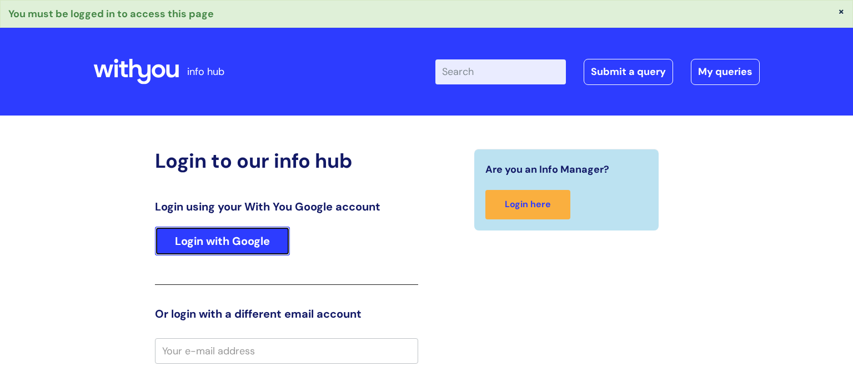
click at [207, 233] on link "Login with Google" at bounding box center [222, 241] width 135 height 29
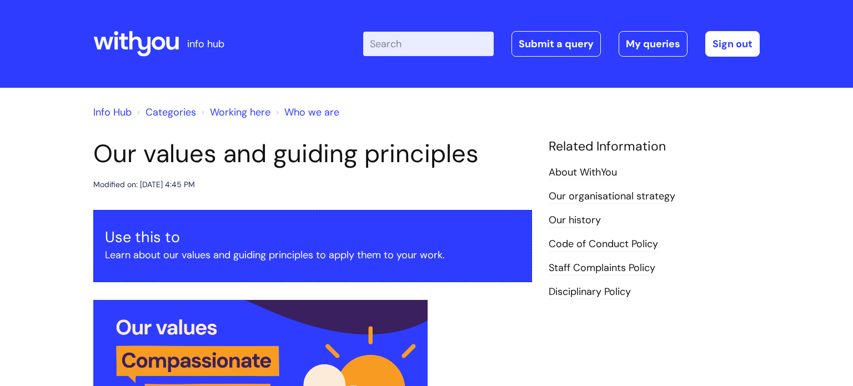
click at [468, 44] on input "Enter your search term here..." at bounding box center [428, 44] width 131 height 24
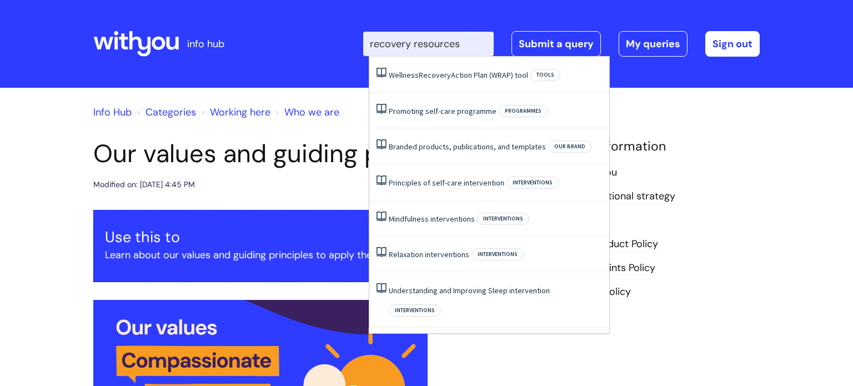
type input "recovery resources"
click button "Search" at bounding box center [0, 0] width 0 height 0
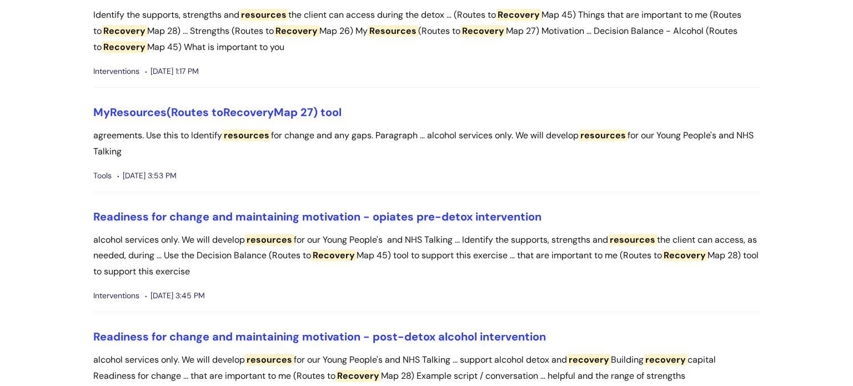
scroll to position [504, 0]
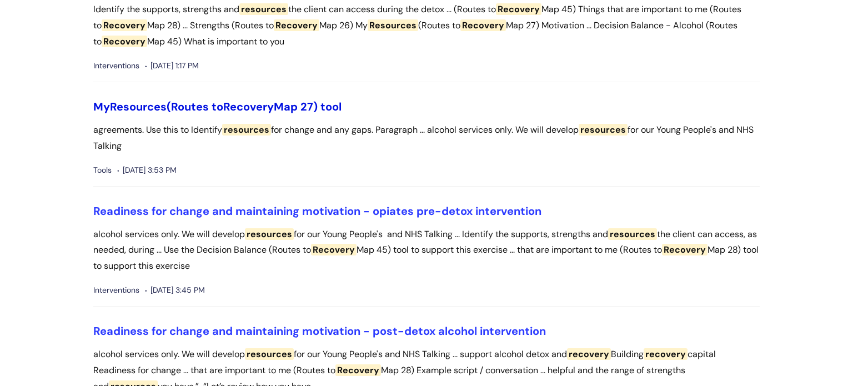
click at [324, 104] on link "My Resources (Routes to Recovery Map 27) tool" at bounding box center [217, 106] width 248 height 14
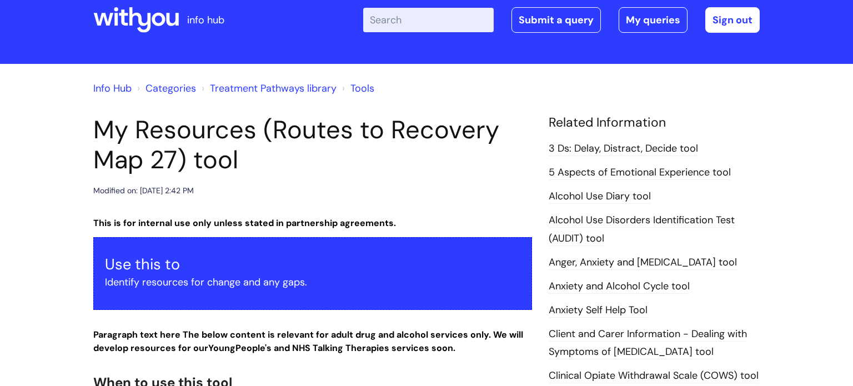
scroll to position [14, 0]
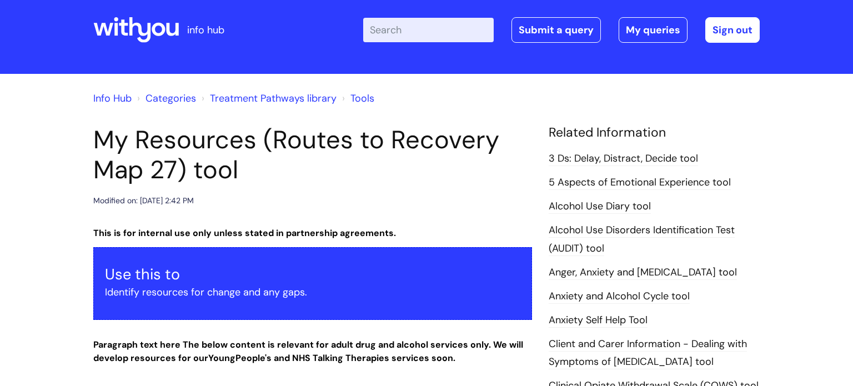
click at [362, 102] on link "Tools" at bounding box center [362, 98] width 24 height 13
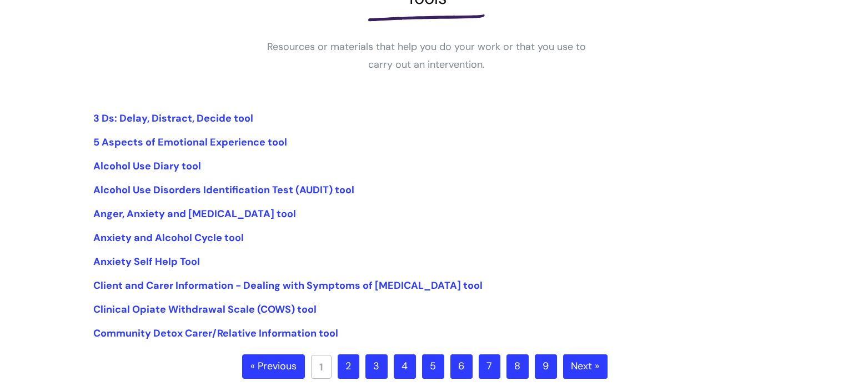
scroll to position [193, 0]
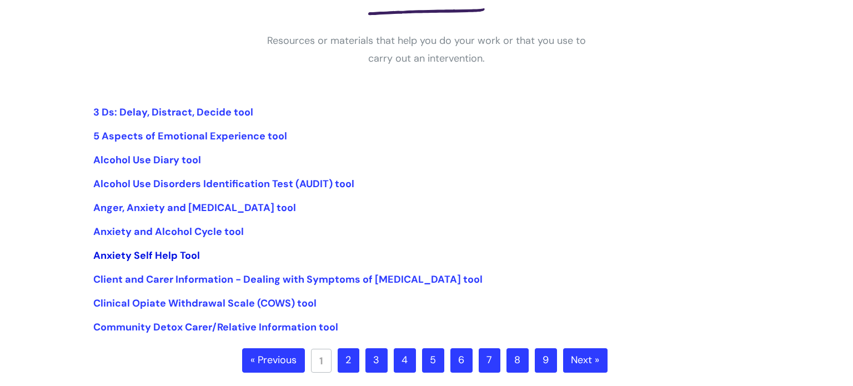
click at [124, 255] on link "Anxiety Self Help Tool" at bounding box center [146, 255] width 107 height 13
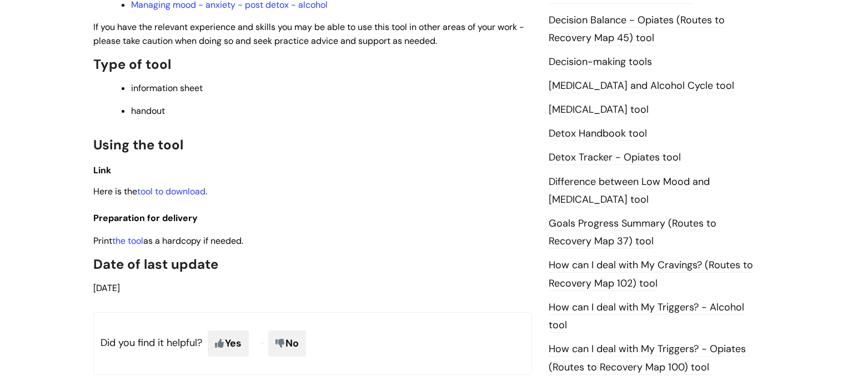
scroll to position [569, 0]
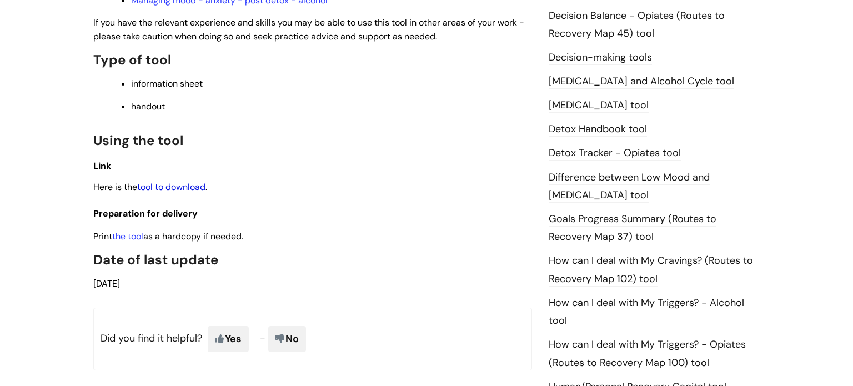
click at [203, 193] on link "tool to download" at bounding box center [171, 187] width 68 height 12
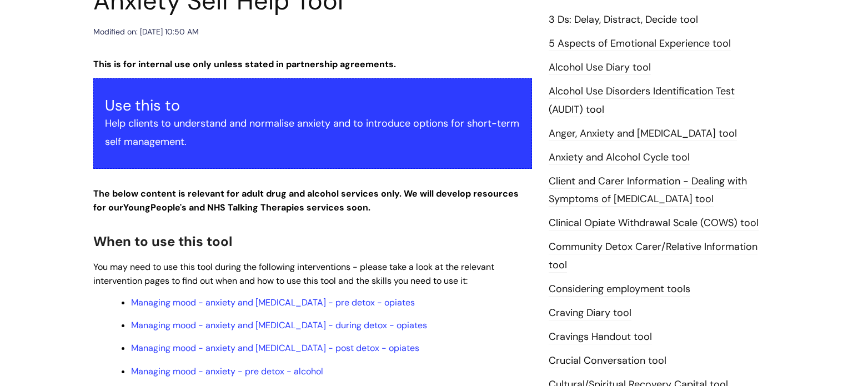
scroll to position [151, 0]
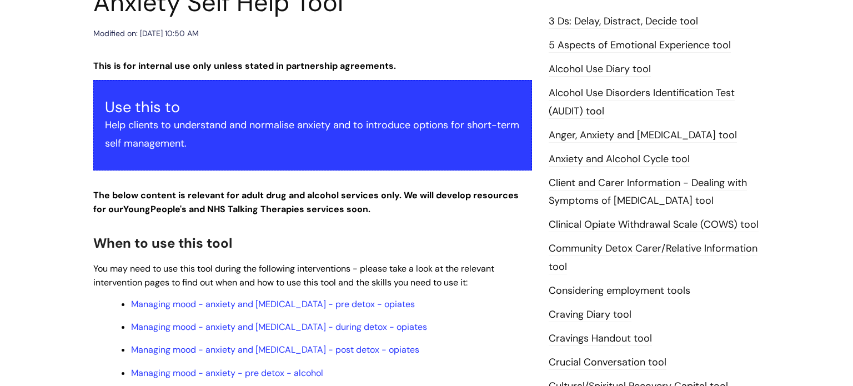
click at [613, 73] on link "Alcohol Use Diary tool" at bounding box center [600, 69] width 102 height 14
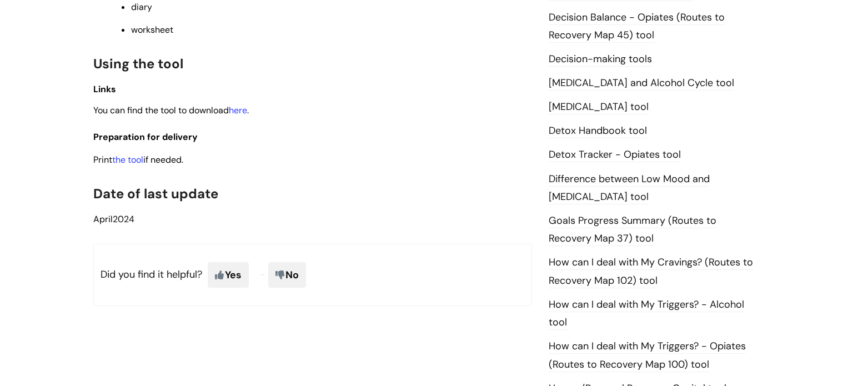
scroll to position [567, 0]
click at [244, 117] on link "here" at bounding box center [238, 111] width 18 height 12
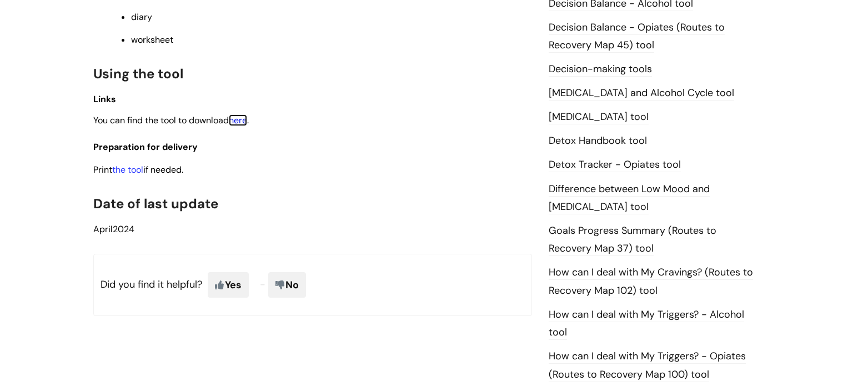
scroll to position [559, 0]
click at [635, 189] on link "Difference between Low Mood and Depression tool" at bounding box center [629, 197] width 161 height 32
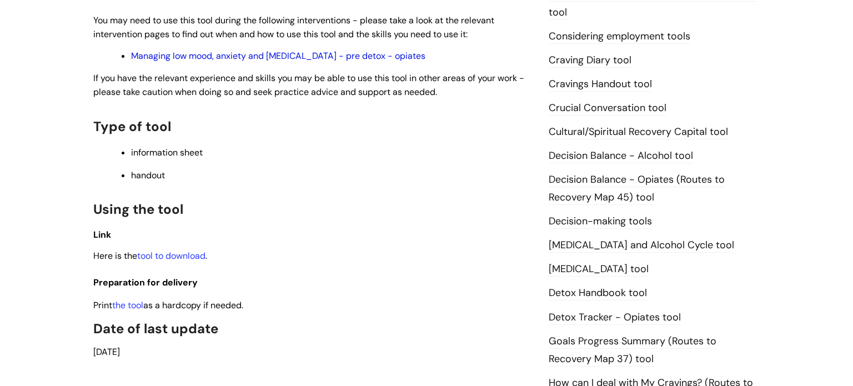
scroll to position [433, 0]
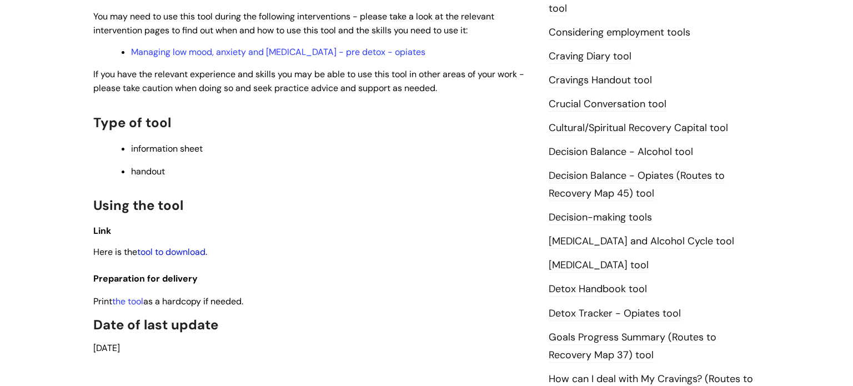
click at [199, 258] on link "tool to download" at bounding box center [171, 252] width 68 height 12
click at [616, 149] on link "Decision Balance - Alcohol tool" at bounding box center [621, 152] width 144 height 14
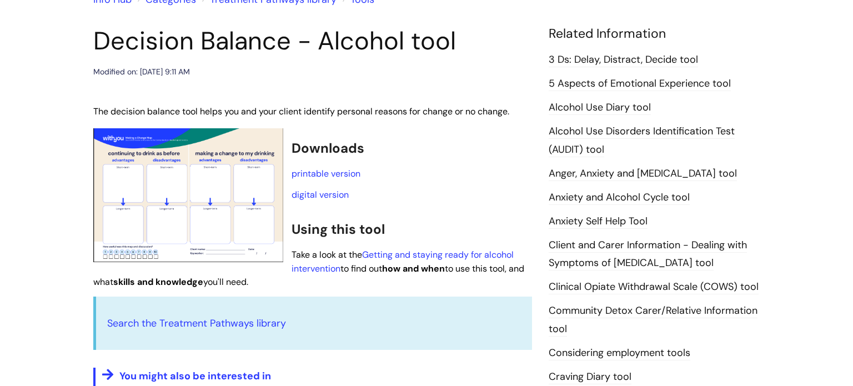
scroll to position [118, 0]
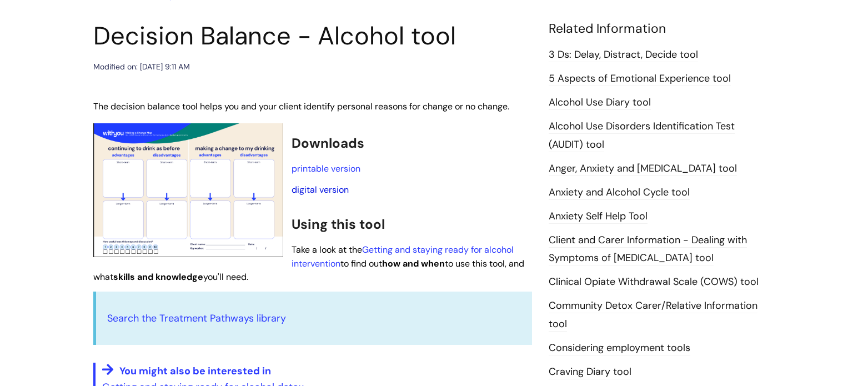
click at [337, 189] on link "digital version" at bounding box center [320, 190] width 57 height 12
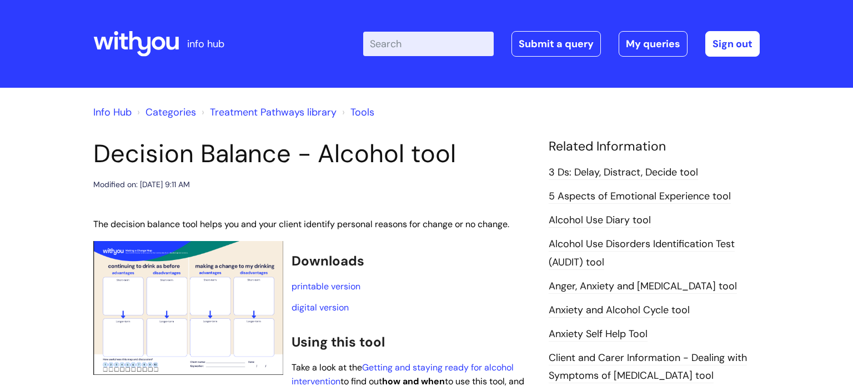
scroll to position [117, 0]
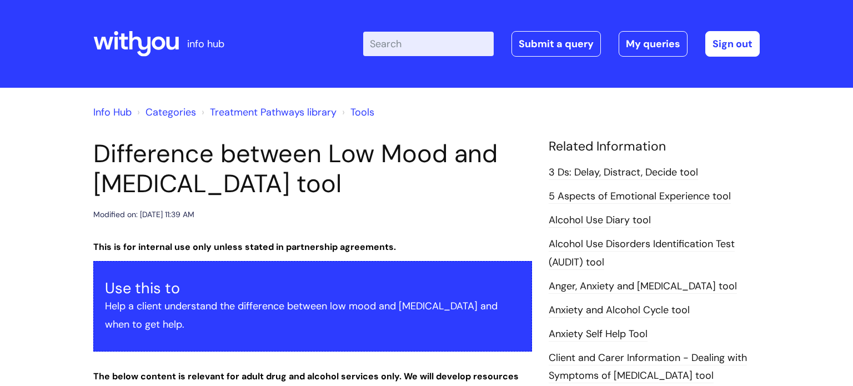
scroll to position [433, 0]
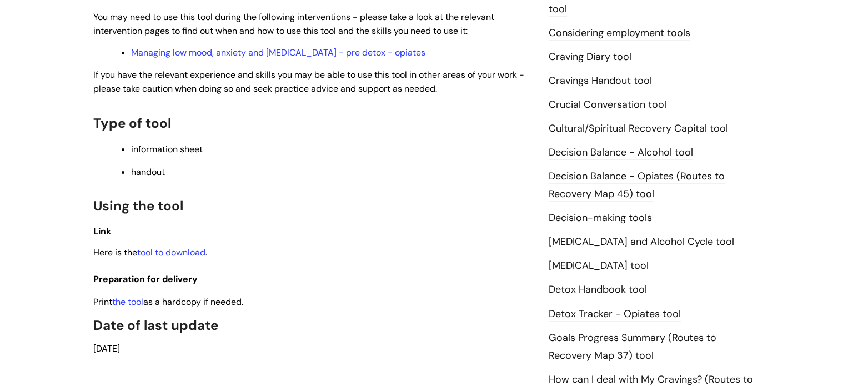
click at [606, 57] on link "Craving Diary tool" at bounding box center [590, 57] width 83 height 14
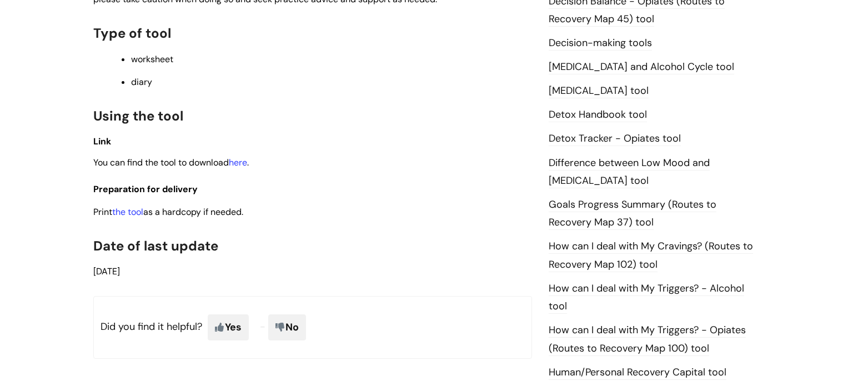
scroll to position [585, 0]
click at [247, 163] on link "here" at bounding box center [238, 162] width 18 height 12
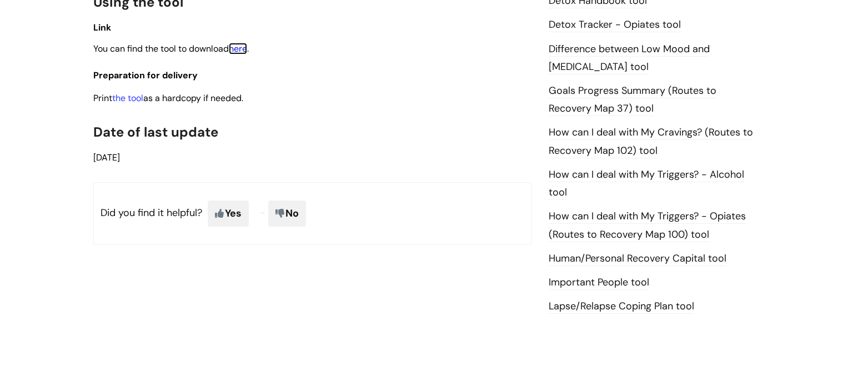
scroll to position [699, 0]
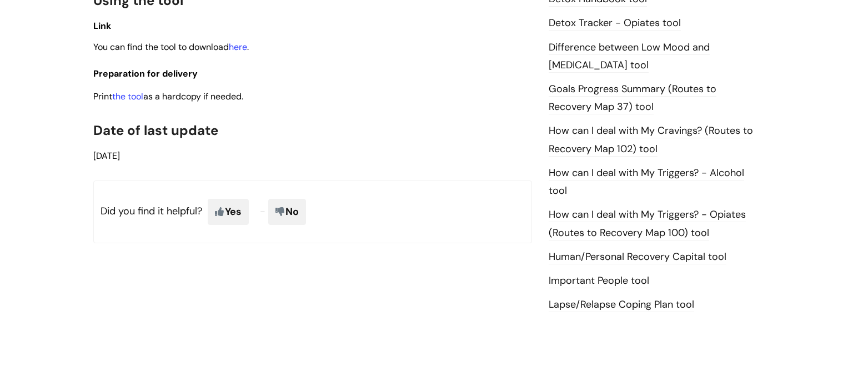
click at [617, 128] on link "How can I deal with My Cravings? (Routes to Recovery Map 102) tool" at bounding box center [651, 140] width 204 height 32
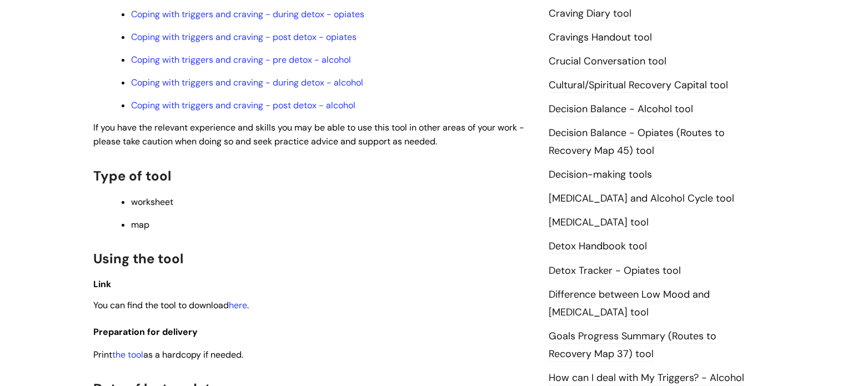
scroll to position [488, 0]
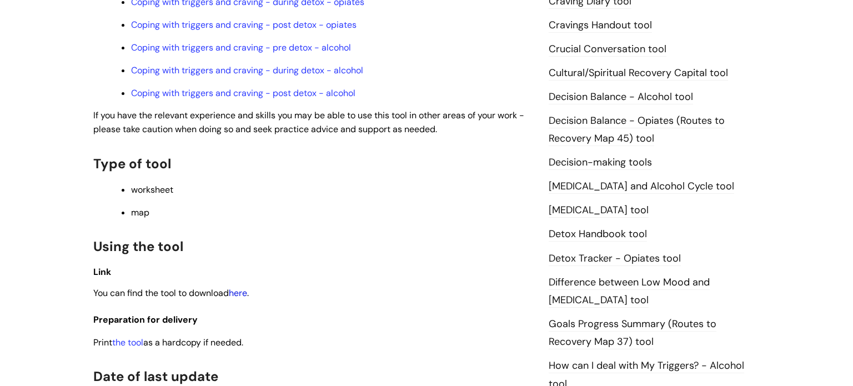
click at [239, 299] on link "here" at bounding box center [238, 293] width 18 height 12
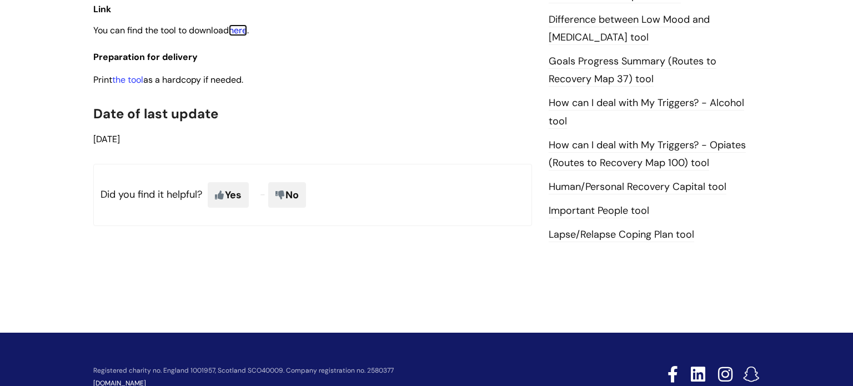
scroll to position [753, 0]
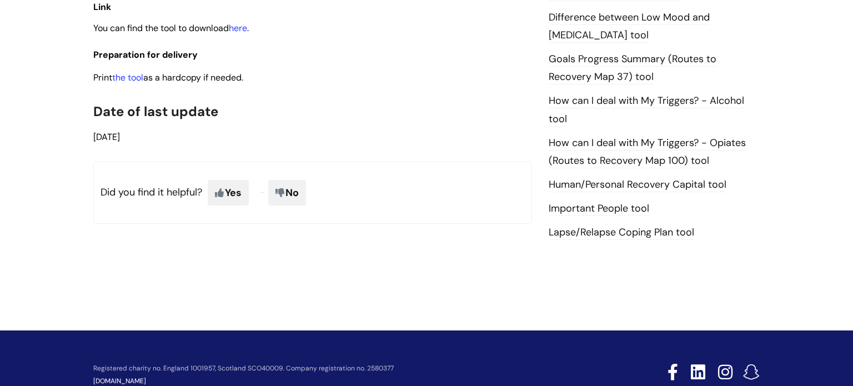
click at [666, 184] on link "Human/Personal Recovery Capital tool" at bounding box center [638, 185] width 178 height 14
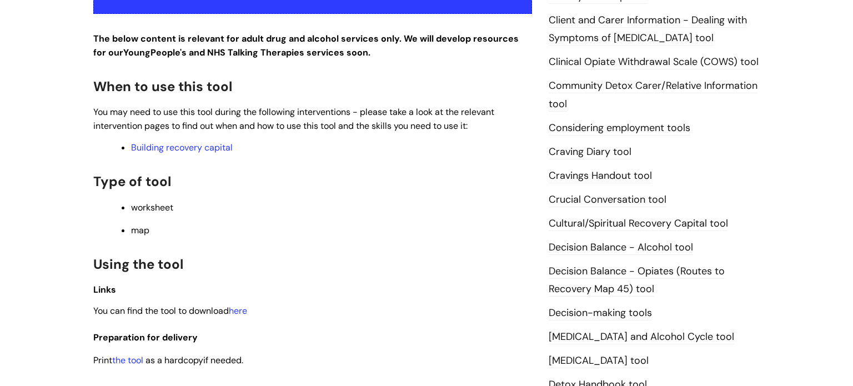
scroll to position [344, 0]
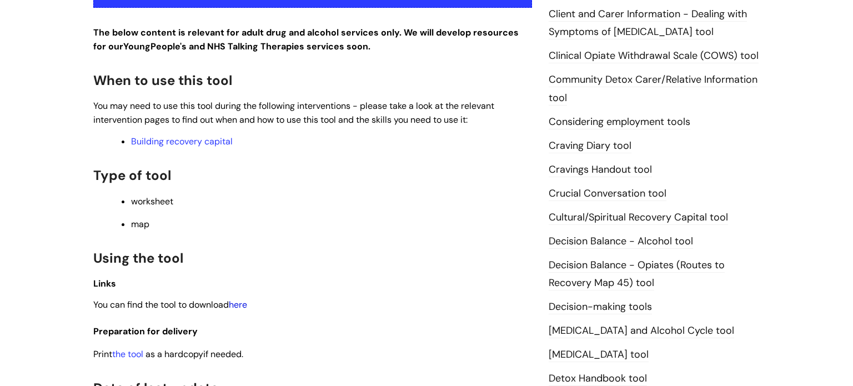
click at [244, 308] on link "here" at bounding box center [238, 305] width 18 height 12
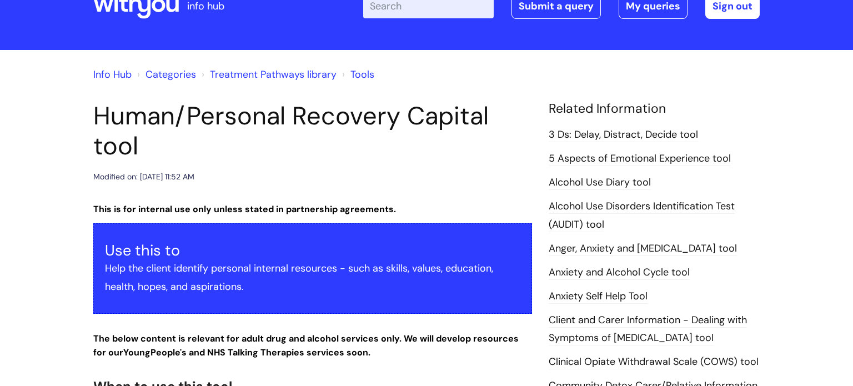
scroll to position [18, 0]
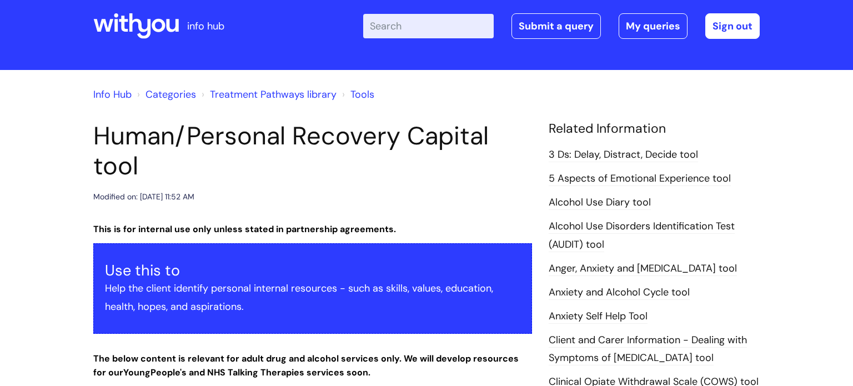
click at [367, 95] on link "Tools" at bounding box center [362, 94] width 24 height 13
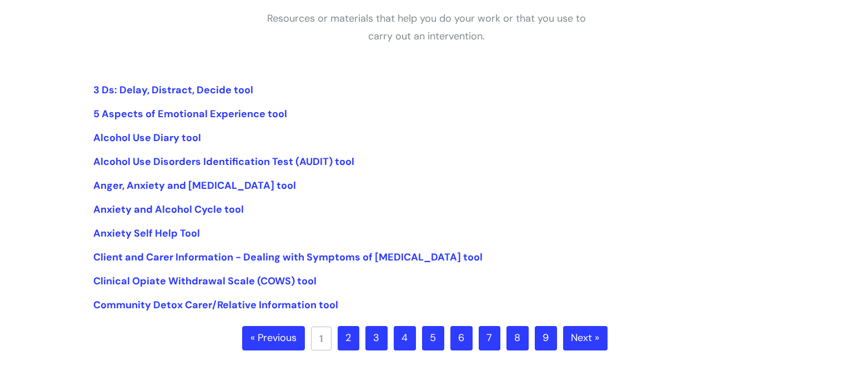
scroll to position [216, 0]
click at [578, 342] on link "Next »" at bounding box center [585, 337] width 44 height 24
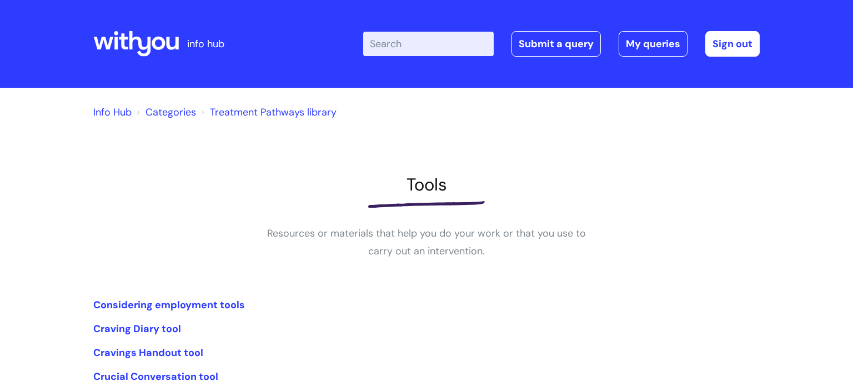
scroll to position [367, 0]
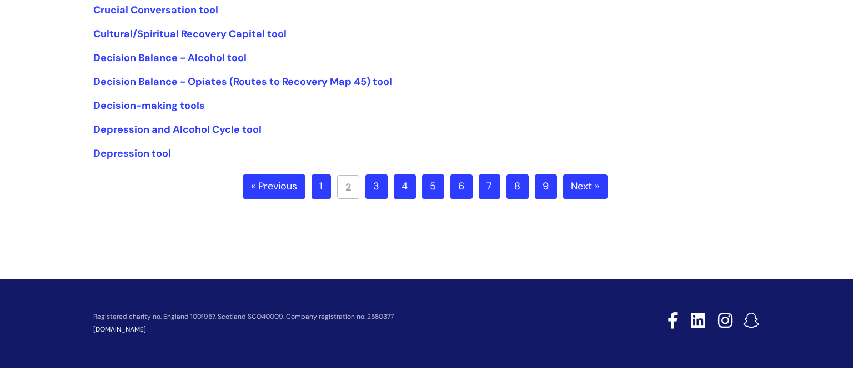
click at [545, 181] on link "9" at bounding box center [546, 186] width 22 height 24
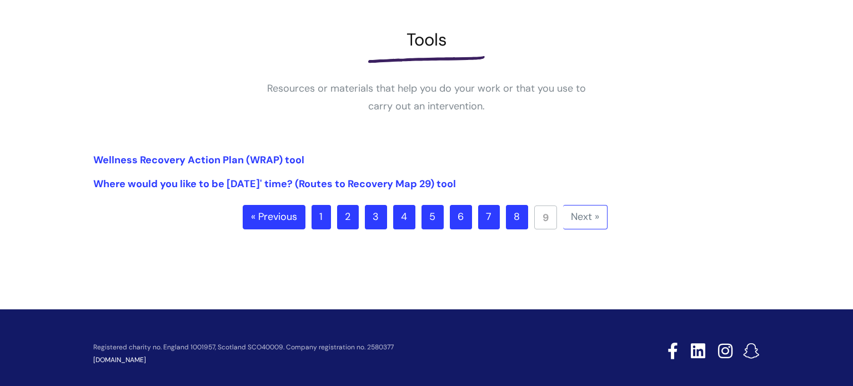
scroll to position [146, 0]
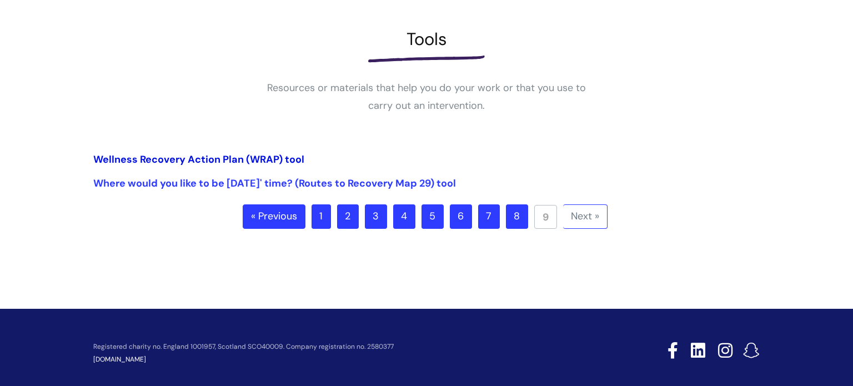
click at [261, 161] on link "Wellness Recovery Action Plan (WRAP) tool" at bounding box center [198, 159] width 211 height 13
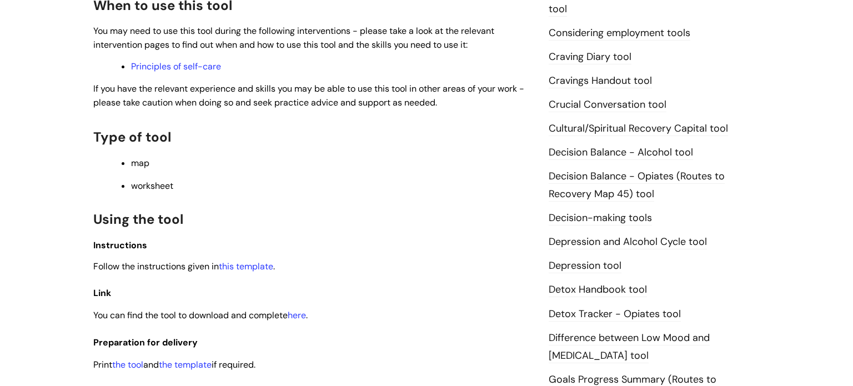
scroll to position [433, 0]
click at [246, 271] on link "this template" at bounding box center [246, 266] width 54 height 12
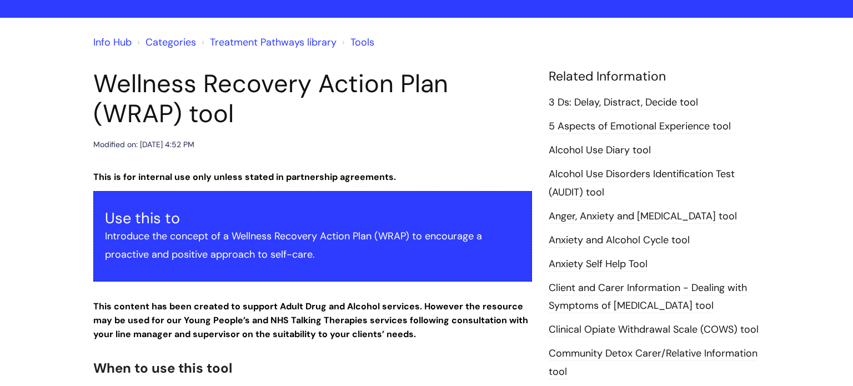
scroll to position [63, 0]
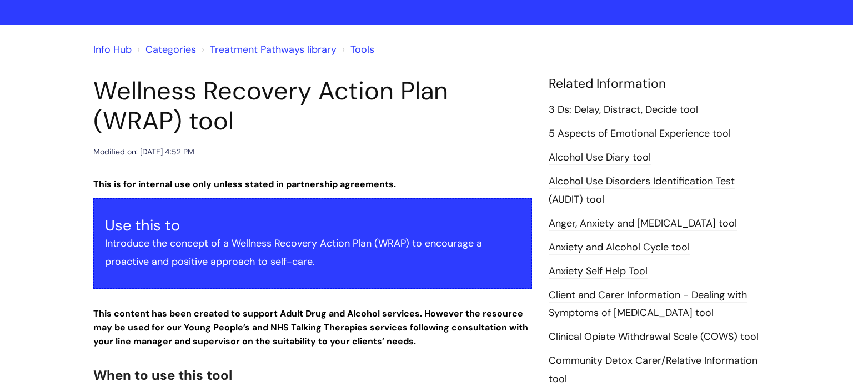
click at [359, 52] on link "Tools" at bounding box center [362, 49] width 24 height 13
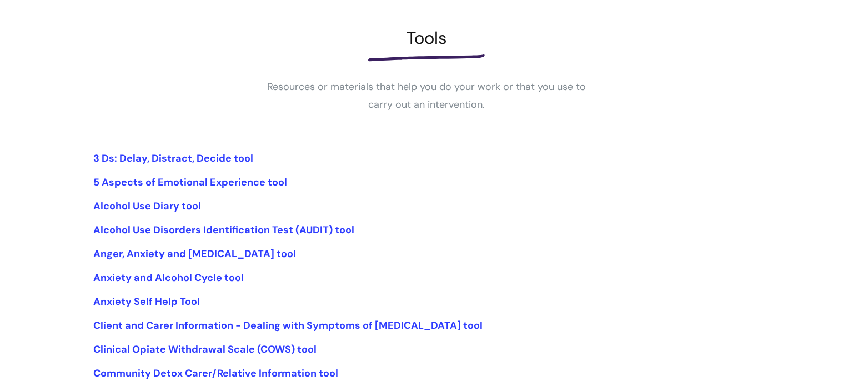
scroll to position [367, 0]
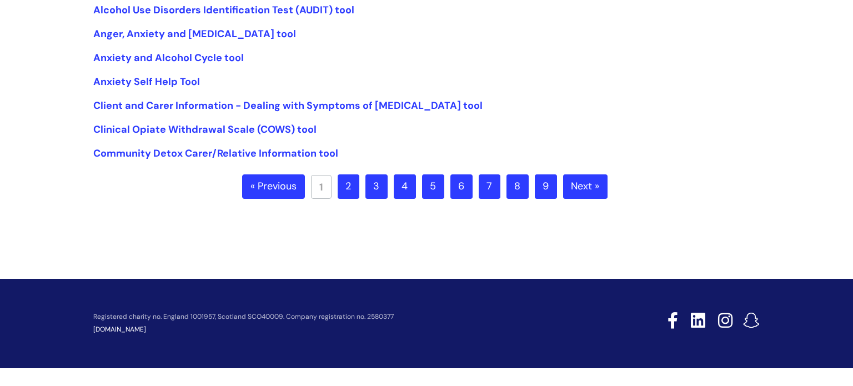
click at [522, 190] on link "8" at bounding box center [518, 186] width 22 height 24
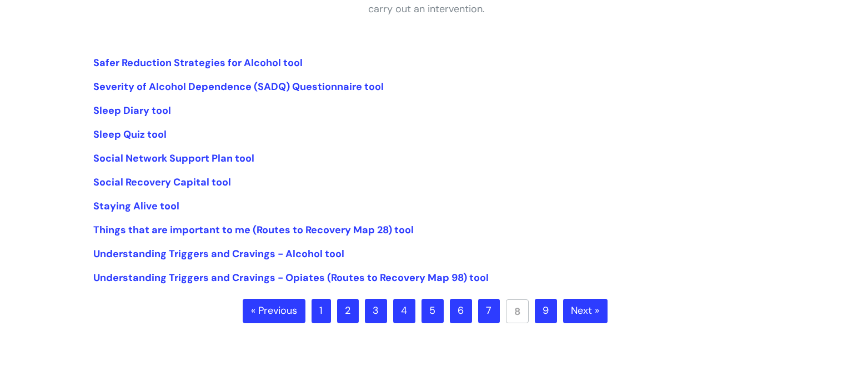
scroll to position [244, 0]
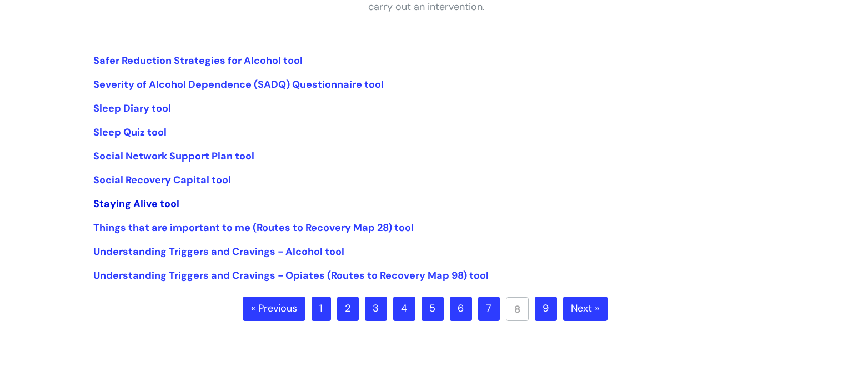
click at [115, 207] on link "Staying Alive tool" at bounding box center [136, 203] width 86 height 13
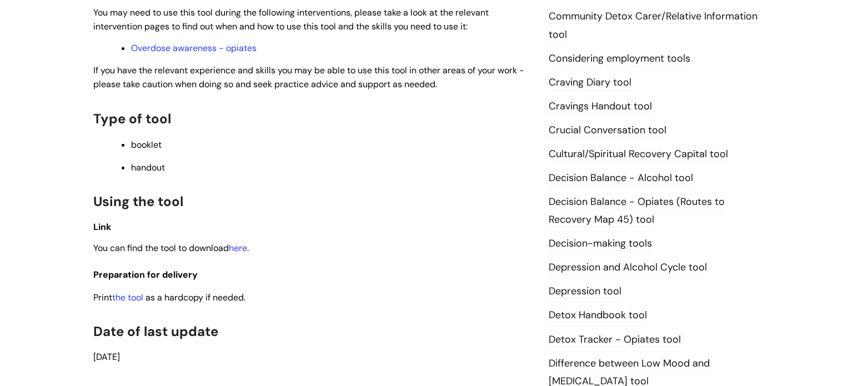
scroll to position [416, 0]
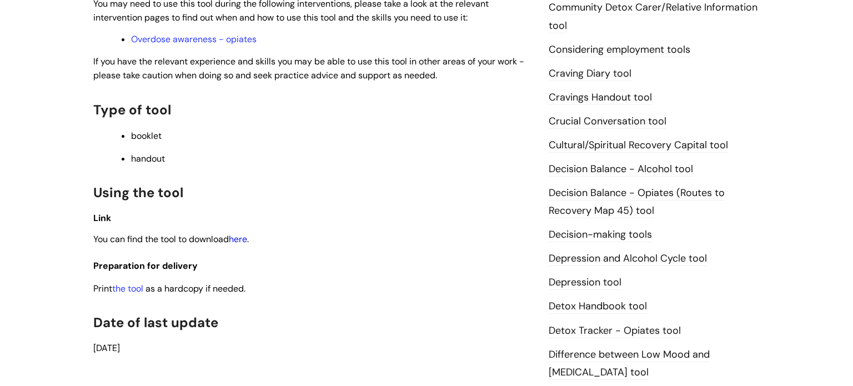
click at [243, 243] on link "here" at bounding box center [238, 239] width 18 height 12
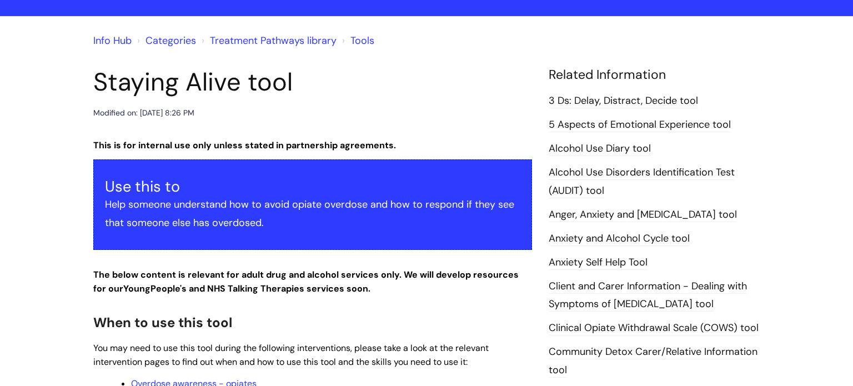
scroll to position [54, 0]
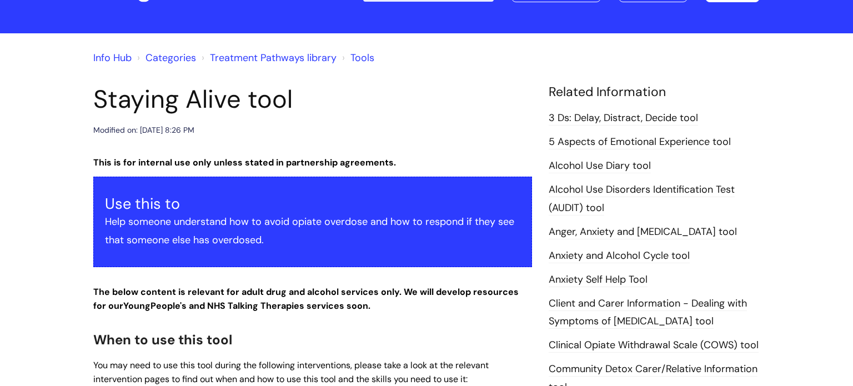
click at [356, 54] on link "Tools" at bounding box center [362, 57] width 24 height 13
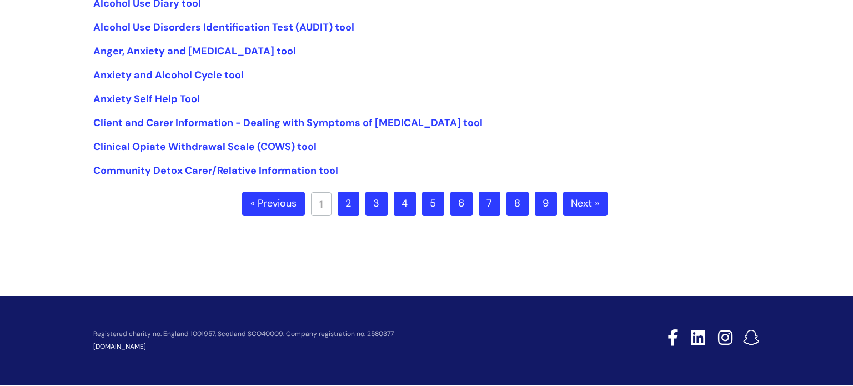
scroll to position [367, 0]
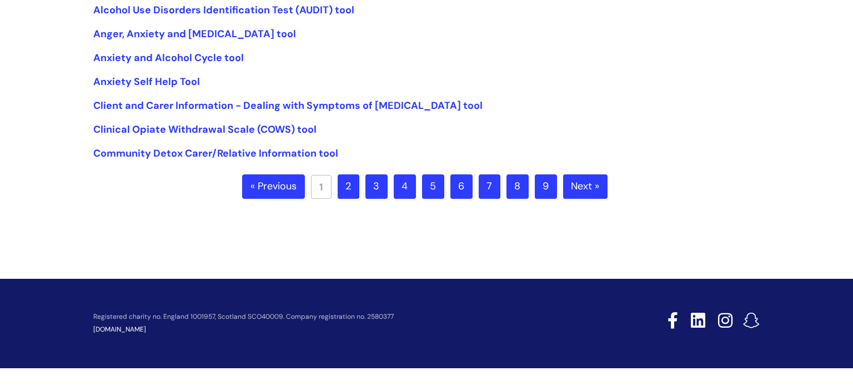
click at [464, 190] on link "6" at bounding box center [461, 186] width 22 height 24
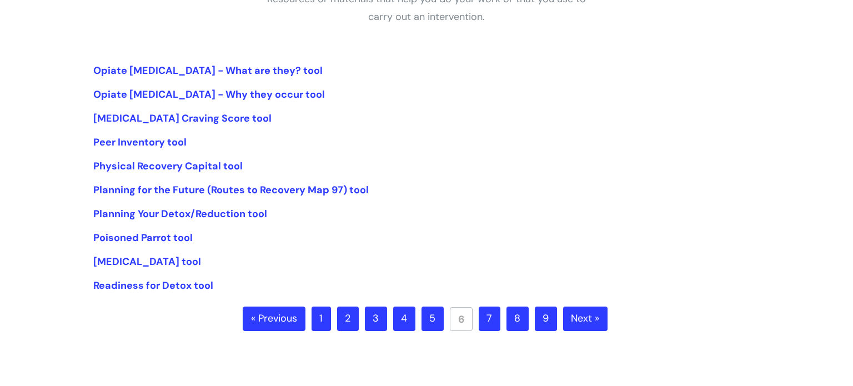
scroll to position [237, 0]
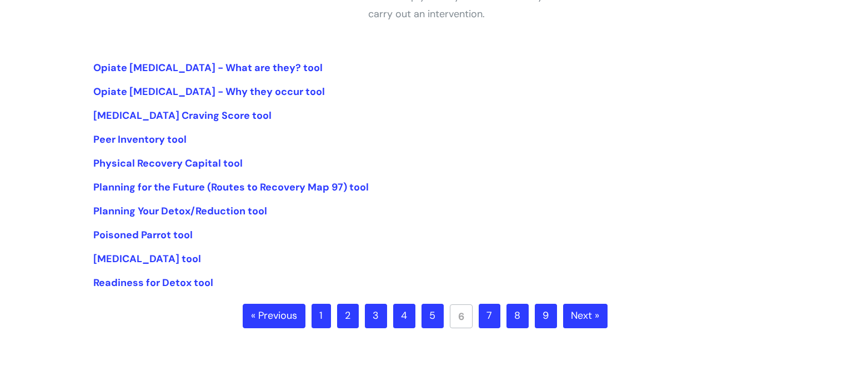
click at [433, 323] on link "5" at bounding box center [433, 316] width 22 height 24
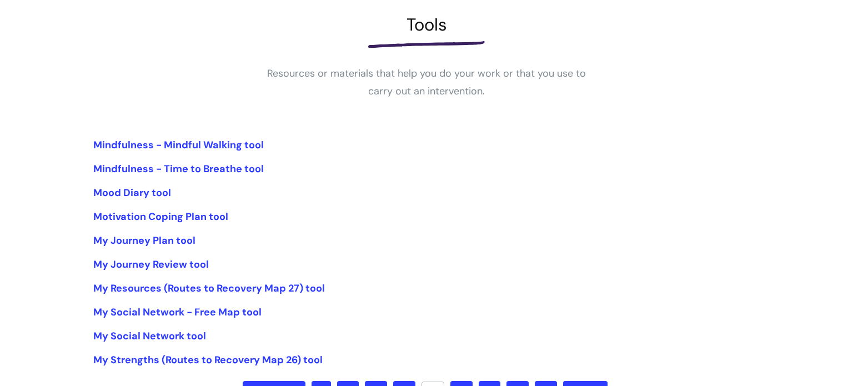
scroll to position [162, 0]
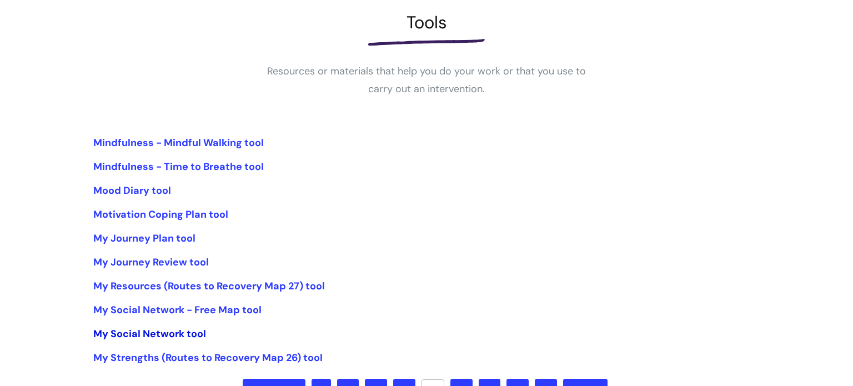
click at [182, 332] on link "My Social Network tool" at bounding box center [149, 333] width 113 height 13
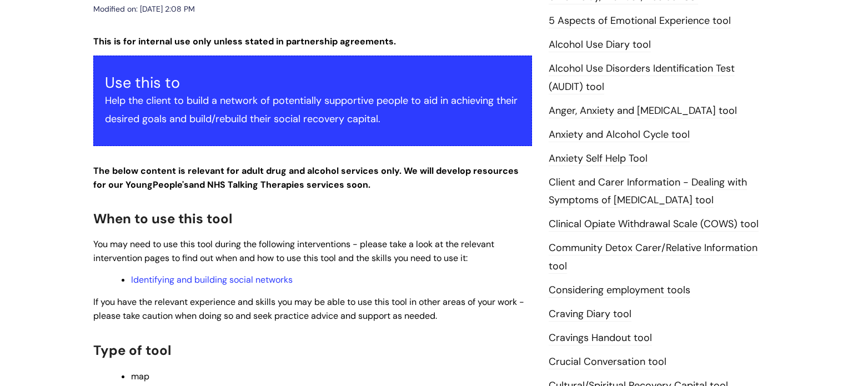
scroll to position [176, 0]
click at [266, 278] on link "Identifying and building social networks" at bounding box center [212, 280] width 162 height 12
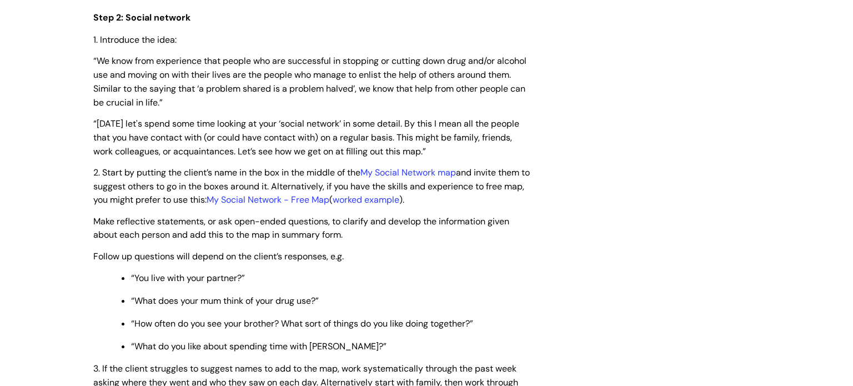
scroll to position [1824, 0]
click at [436, 178] on link "My Social Network map" at bounding box center [408, 172] width 96 height 12
click at [329, 205] on link "My Social Network - Free Map" at bounding box center [268, 199] width 123 height 12
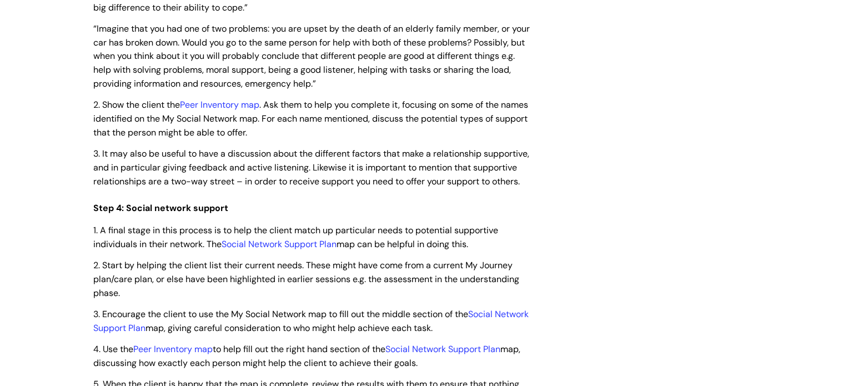
scroll to position [2476, 0]
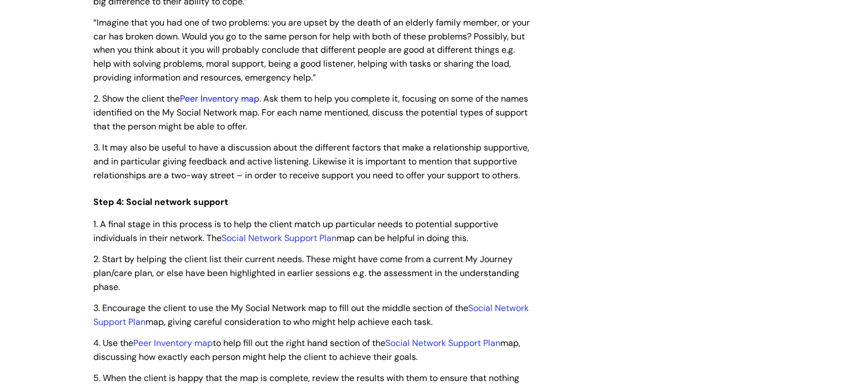
click at [221, 104] on link "Peer Inventory map" at bounding box center [219, 99] width 79 height 12
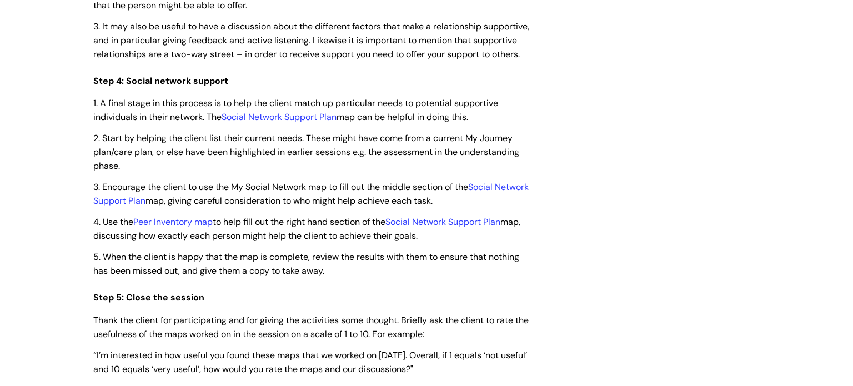
scroll to position [2599, 0]
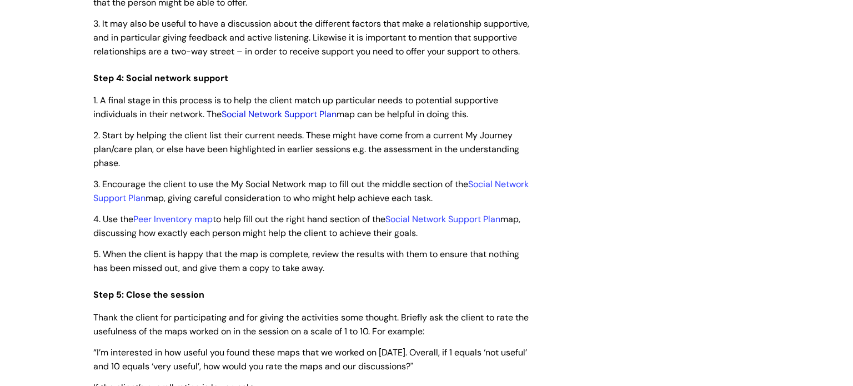
click at [308, 120] on link "Social Network Support Plan" at bounding box center [279, 114] width 115 height 12
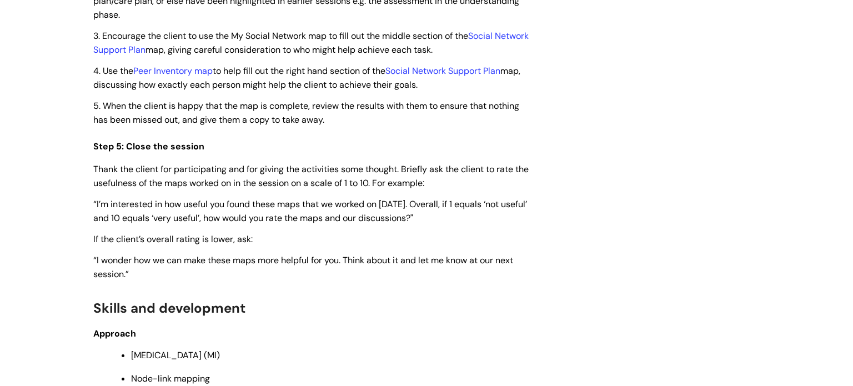
scroll to position [2748, 0]
